Goal: Navigation & Orientation: Find specific page/section

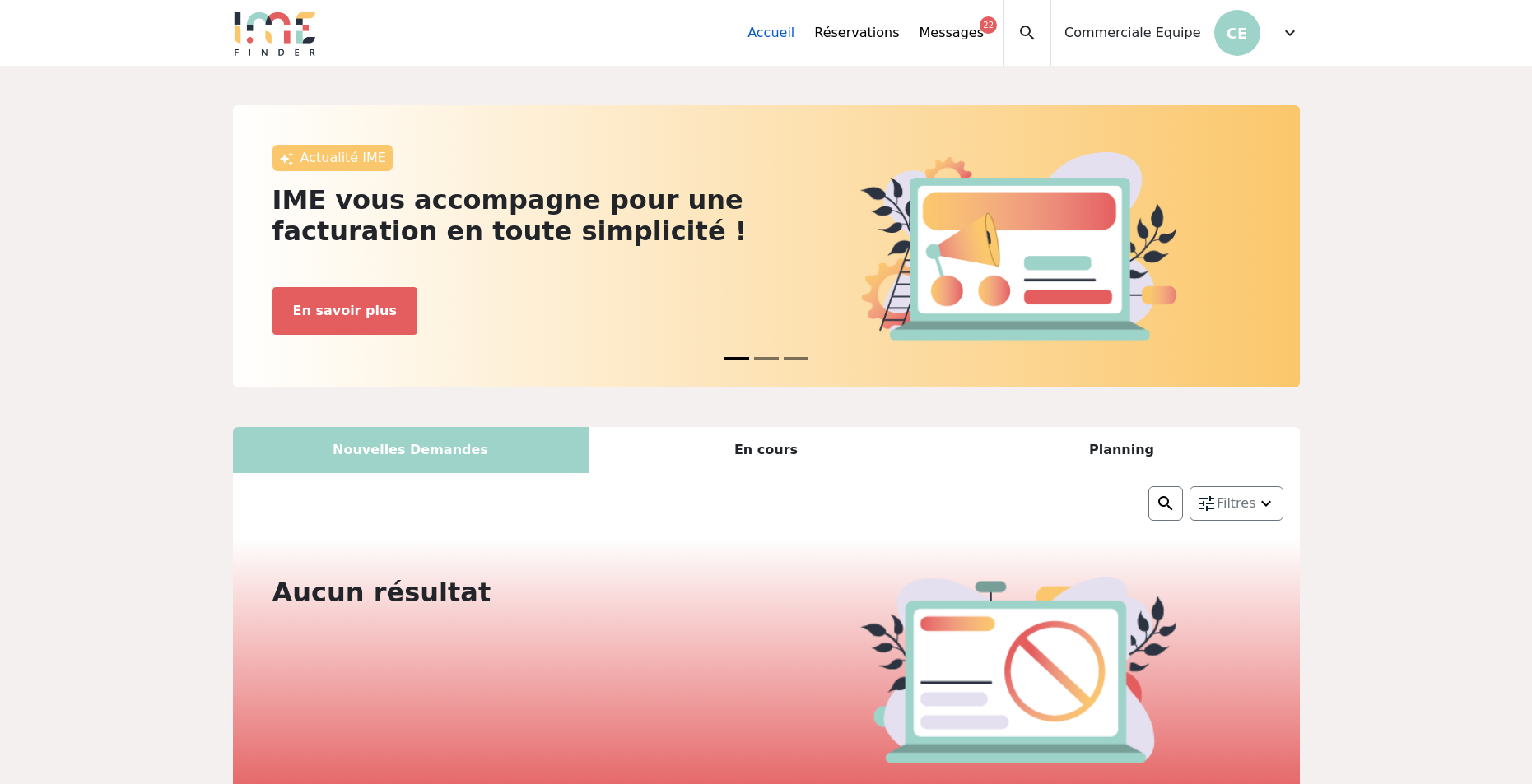
click at [794, 37] on link "Accueil" at bounding box center [770, 33] width 47 height 20
click at [982, 30] on link "Messages 22" at bounding box center [951, 33] width 64 height 20
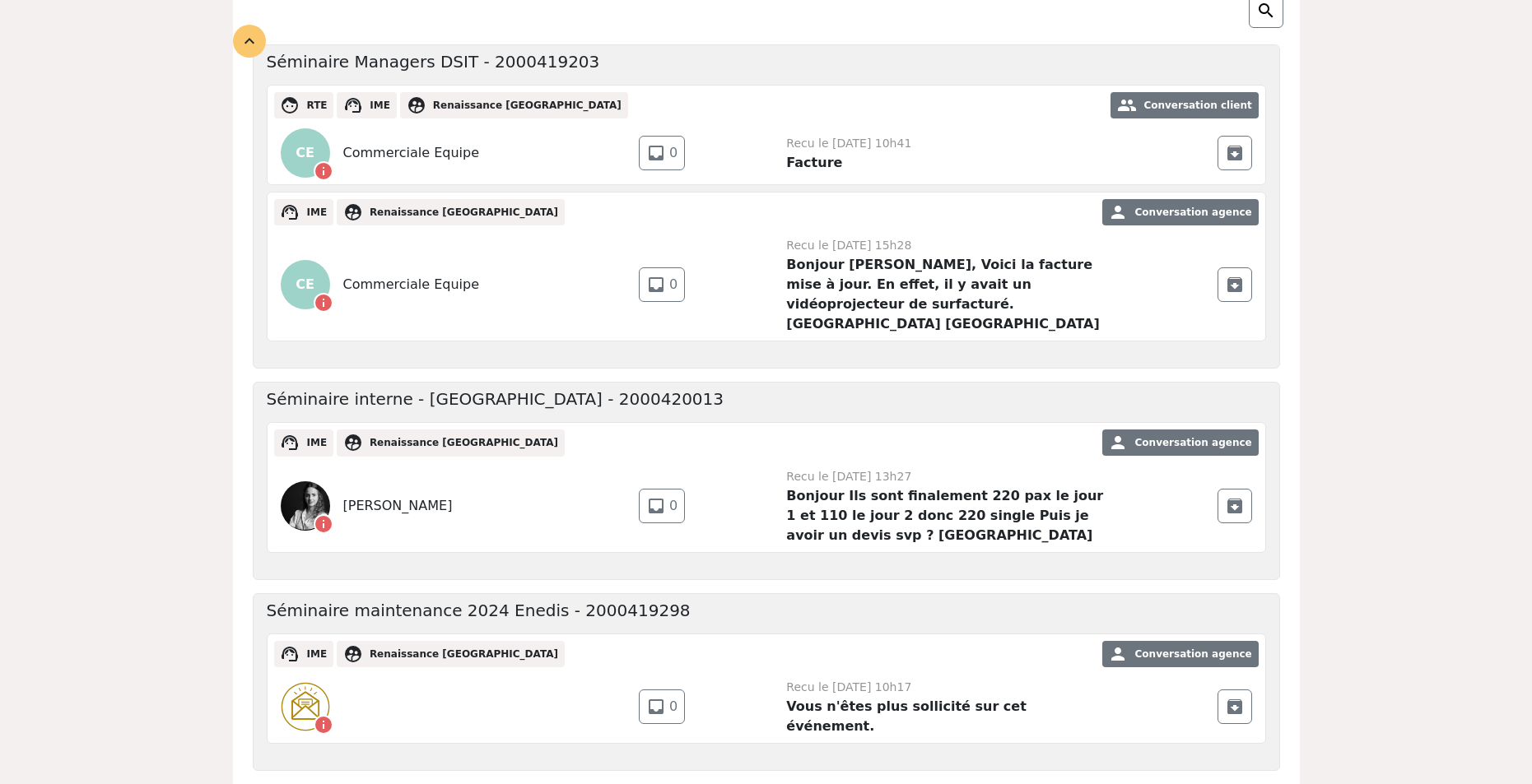
scroll to position [247, 0]
click at [452, 110] on span "Renaissance [GEOGRAPHIC_DATA]" at bounding box center [528, 106] width 188 height 12
click at [372, 107] on span "IME" at bounding box center [380, 106] width 21 height 12
click at [312, 107] on span "RTE" at bounding box center [316, 106] width 21 height 12
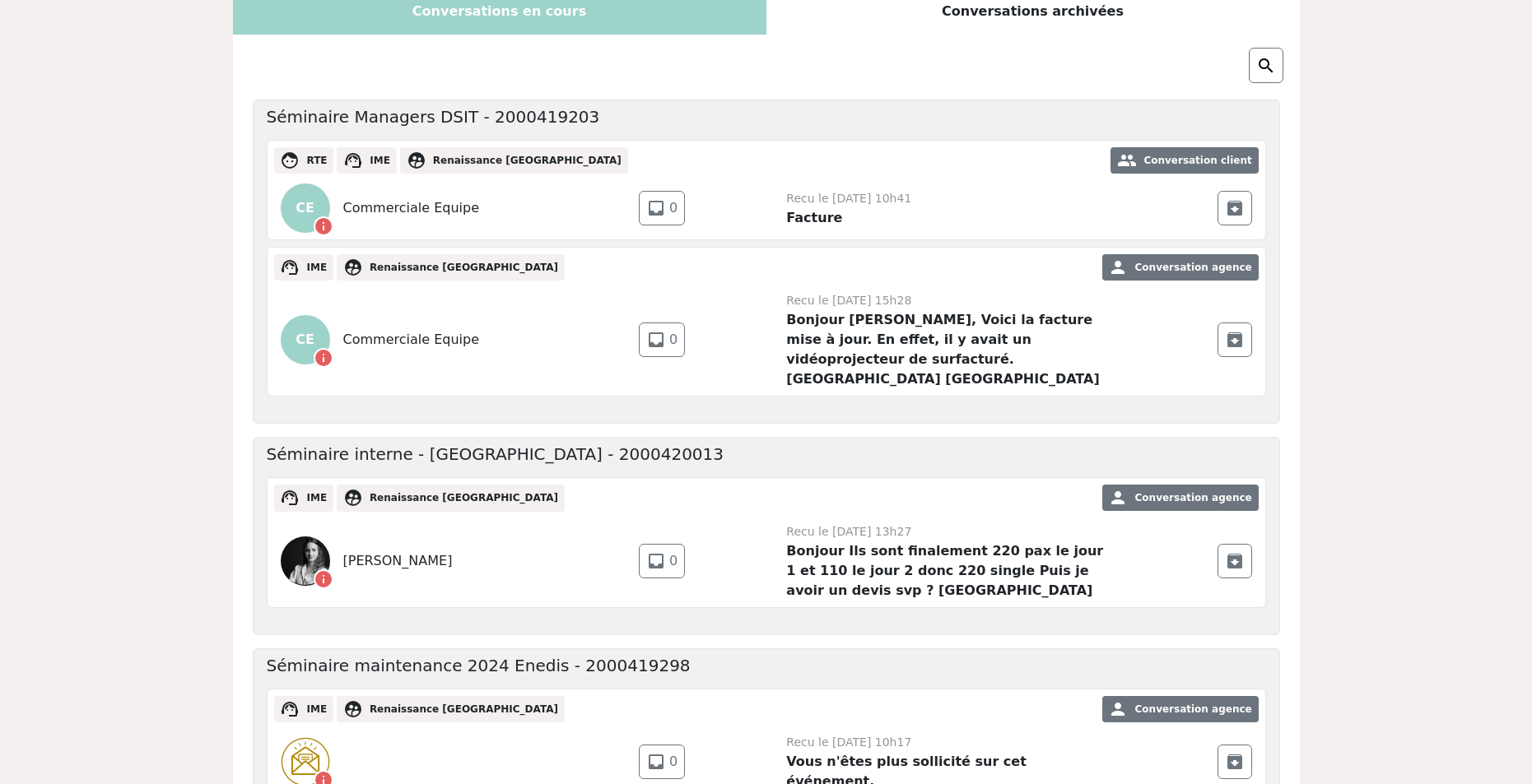
scroll to position [0, 0]
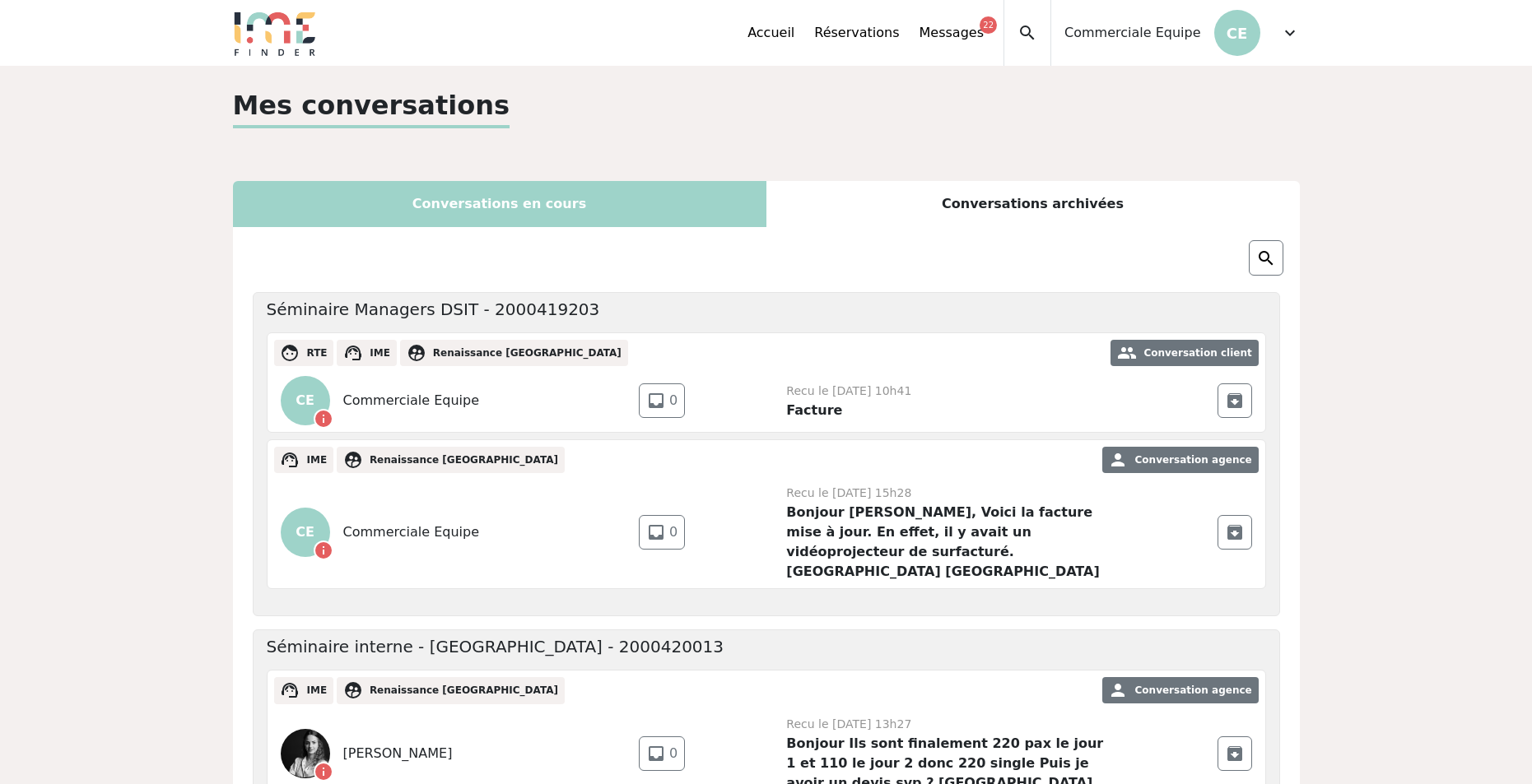
click at [1125, 37] on span "Commerciale Equipe" at bounding box center [1131, 33] width 136 height 20
click at [898, 29] on link "Réservations" at bounding box center [856, 33] width 84 height 20
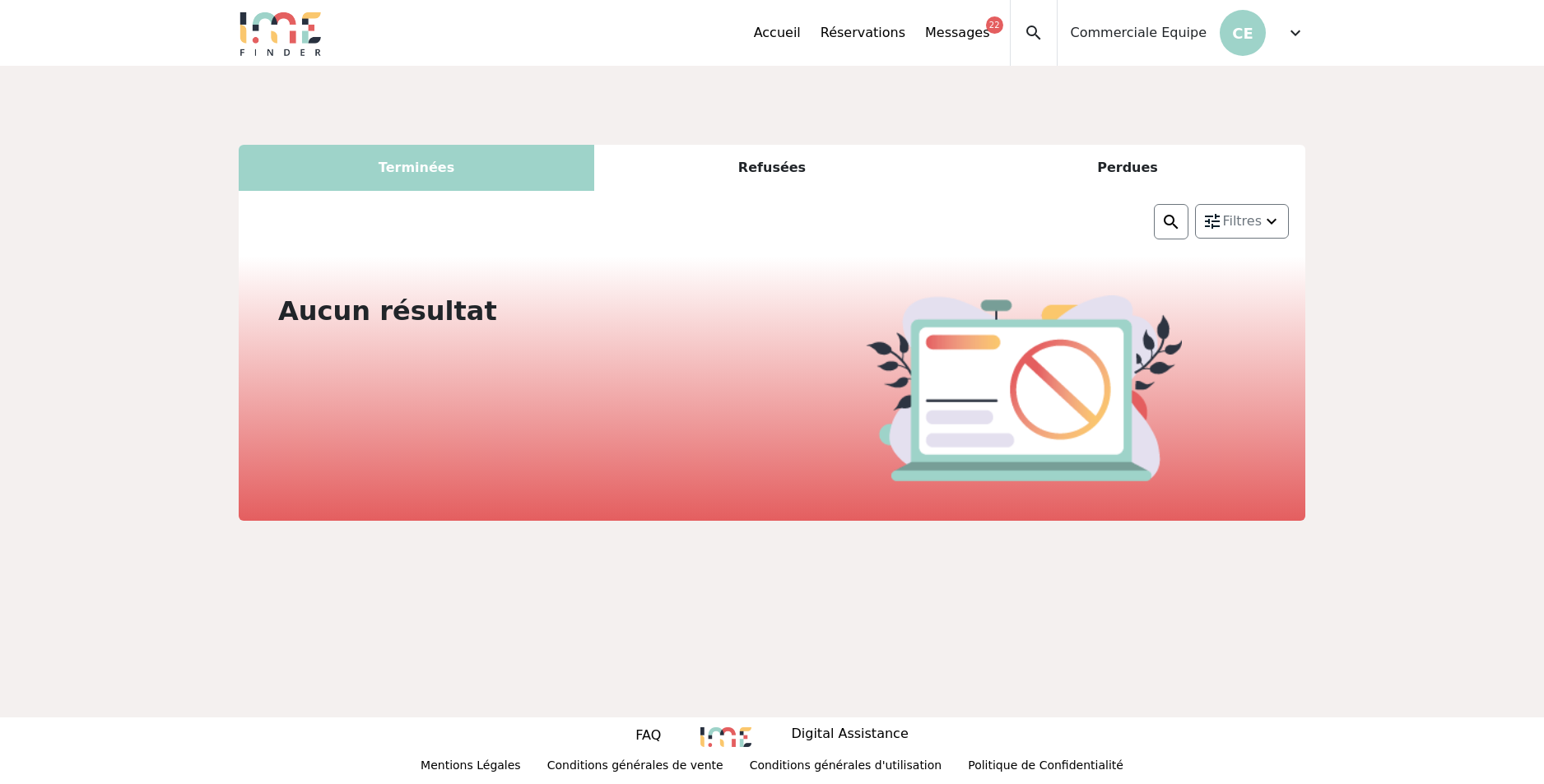
click at [785, 169] on div "Refusées" at bounding box center [772, 168] width 356 height 46
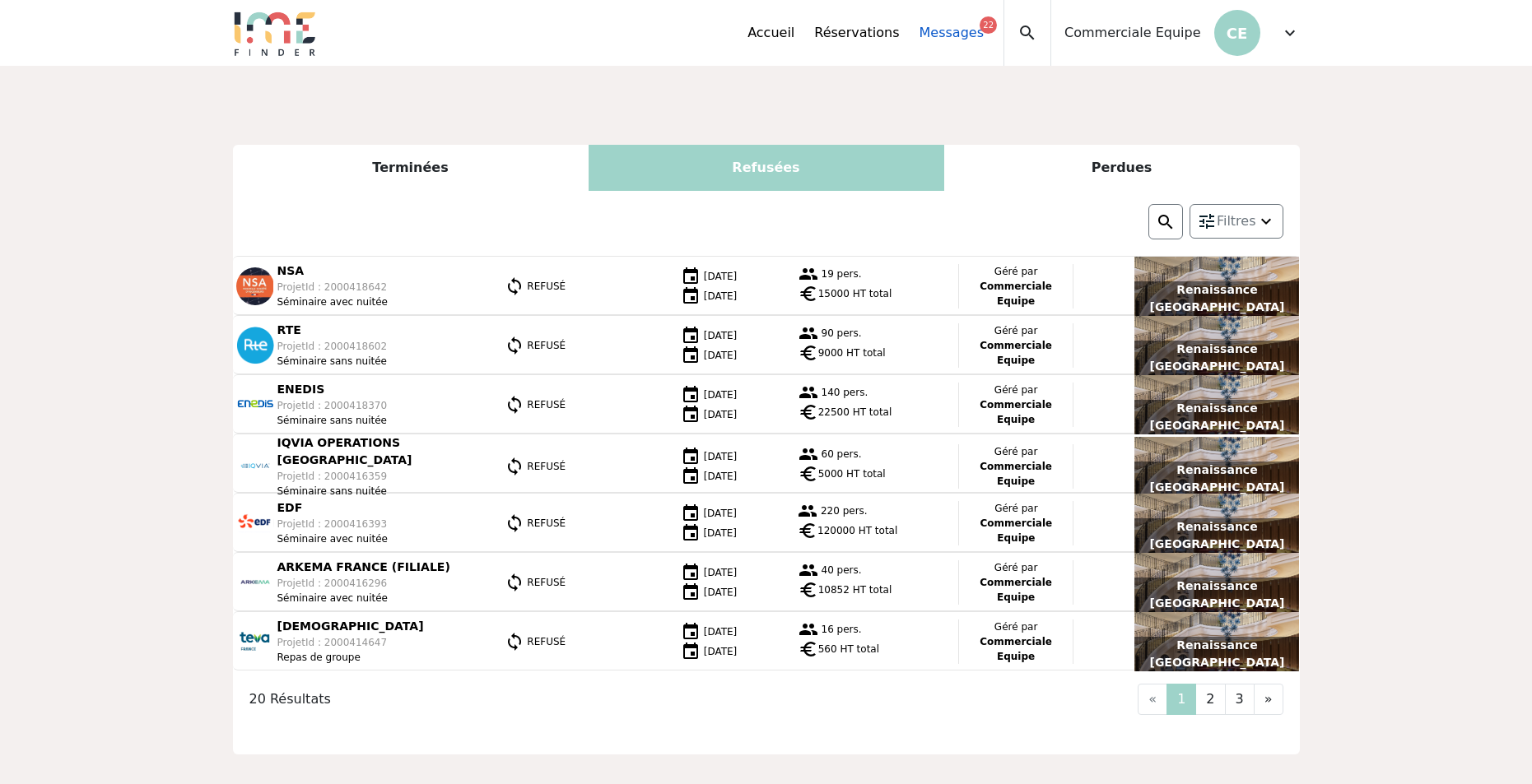
click at [973, 36] on link "Messages 22" at bounding box center [951, 33] width 64 height 20
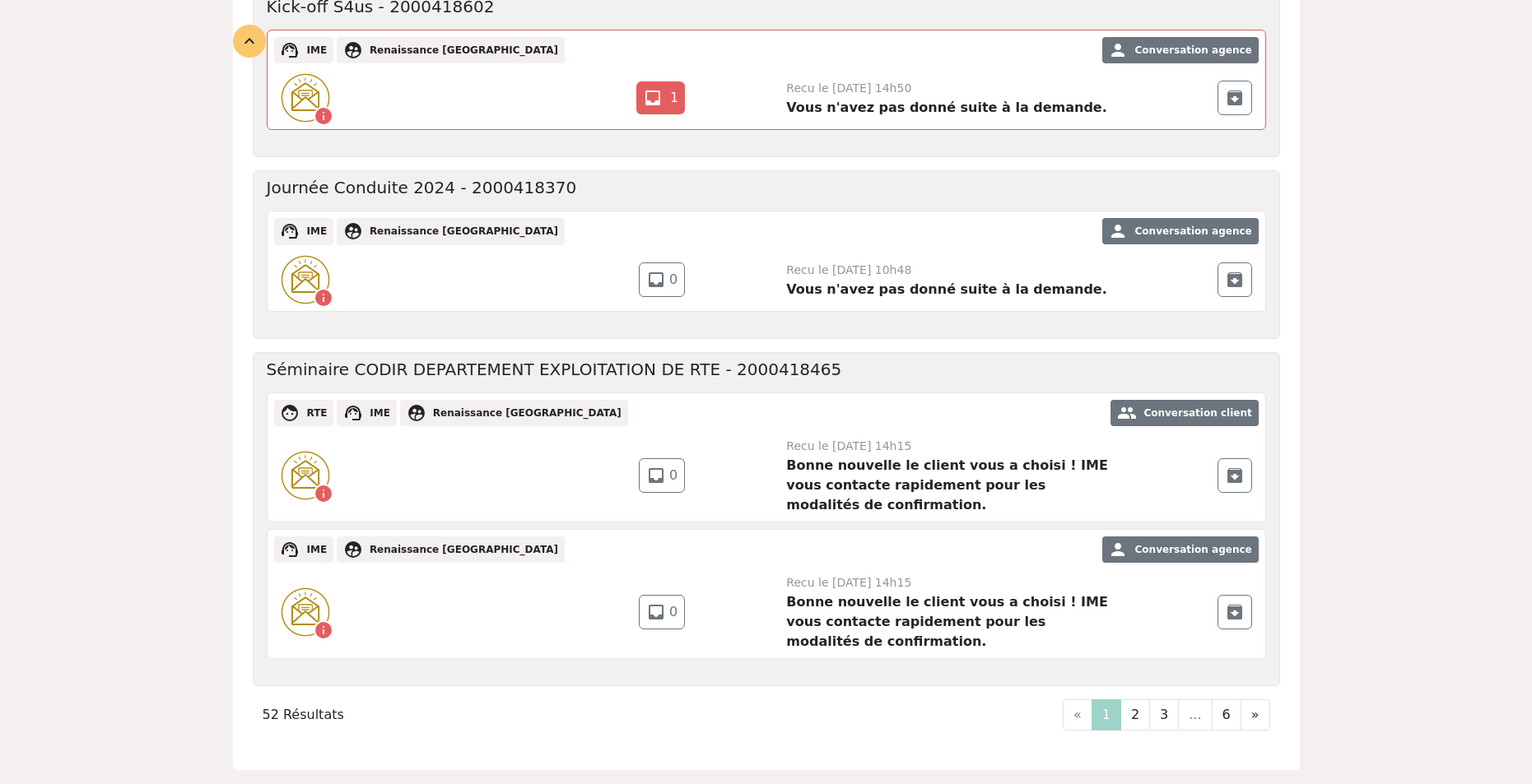
scroll to position [1366, 0]
